Goal: Task Accomplishment & Management: Use online tool/utility

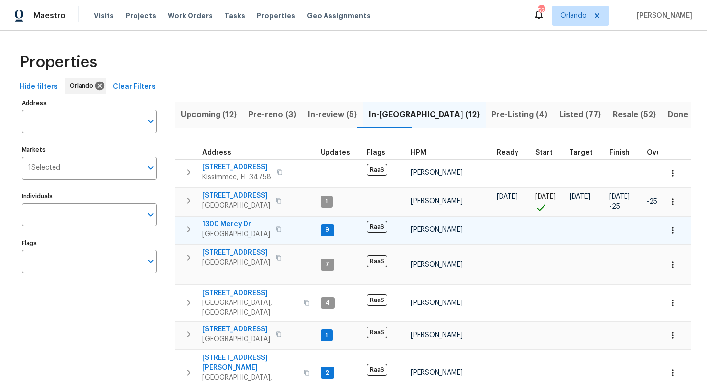
scroll to position [209, 0]
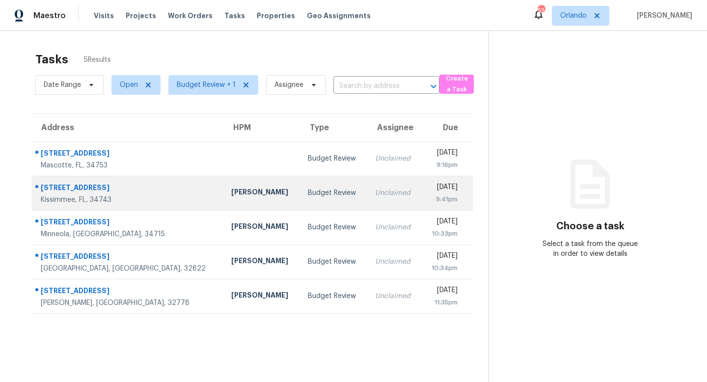
click at [375, 188] on div "Unclaimed" at bounding box center [394, 193] width 38 height 10
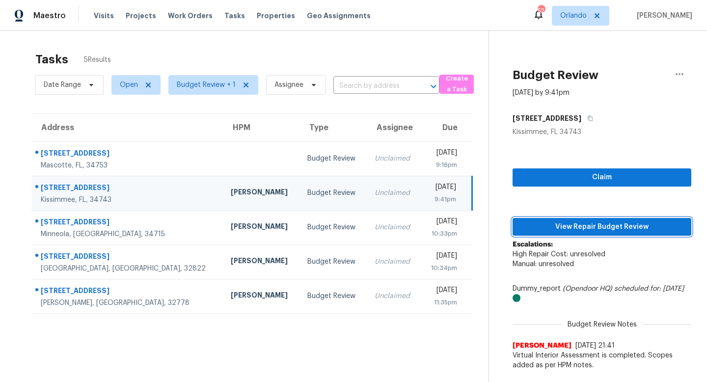
click at [598, 227] on span "View Repair Budget Review" at bounding box center [602, 227] width 163 height 12
